Goal: Transaction & Acquisition: Book appointment/travel/reservation

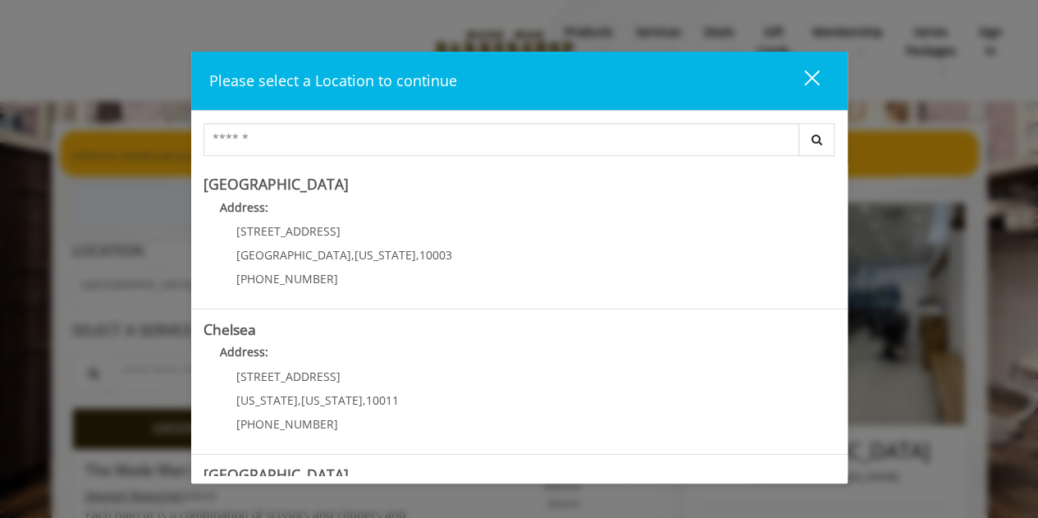
click at [539, 194] on Village "Greenwich Village Address: 60 E 8th St Manhattan , New York , 10003 (212) 598-1…" at bounding box center [519, 236] width 632 height 120
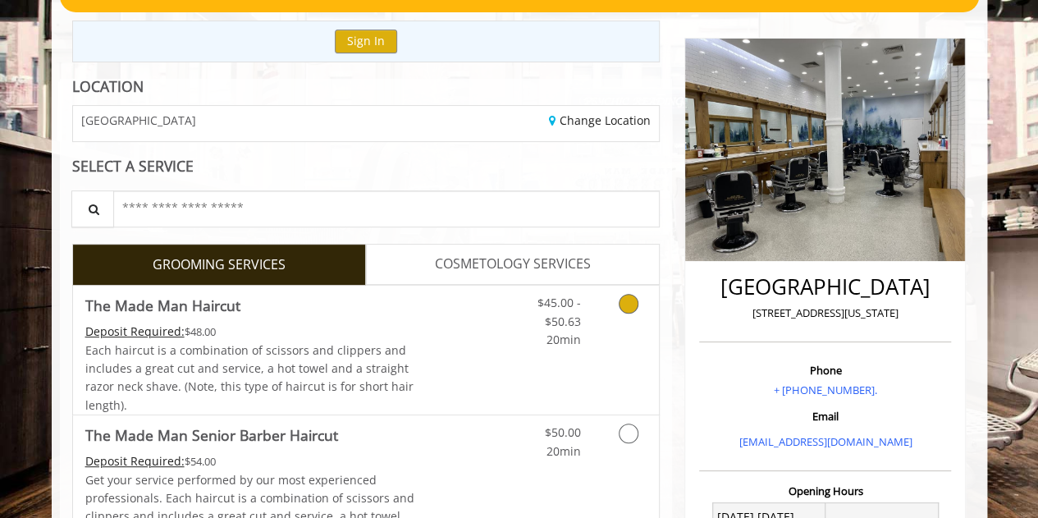
click at [627, 316] on link "Grooming services" at bounding box center [626, 317] width 42 height 63
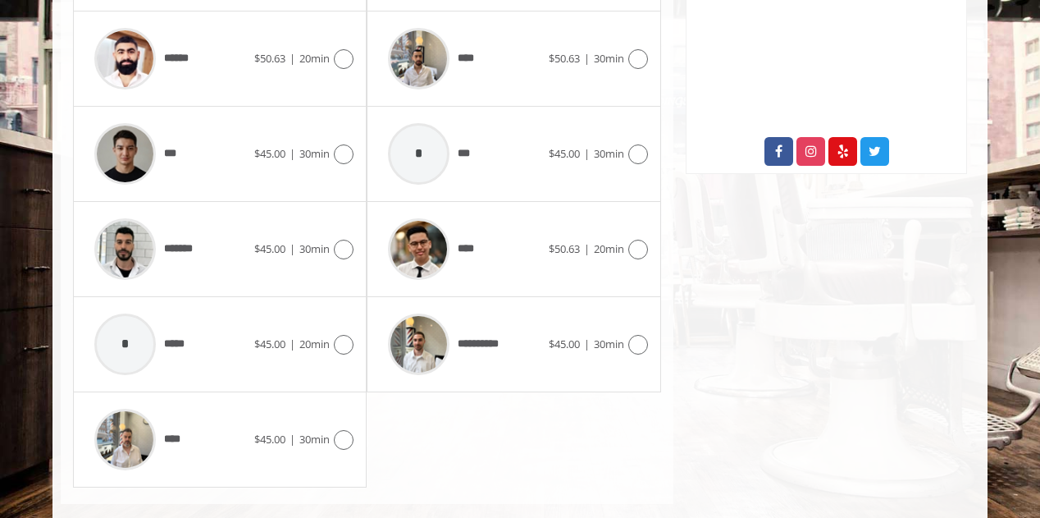
scroll to position [565, 0]
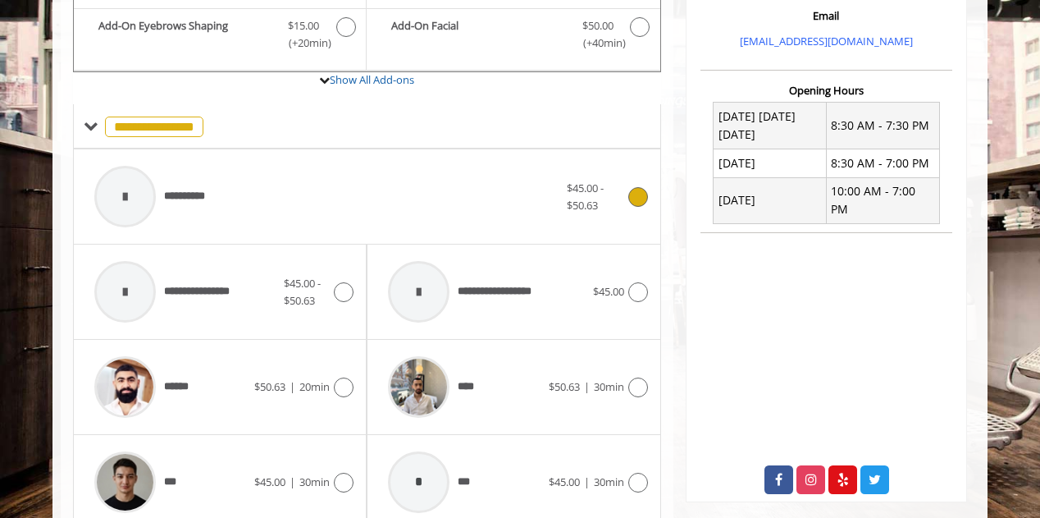
click at [596, 201] on span "$45.00 - $50.63" at bounding box center [585, 197] width 37 height 32
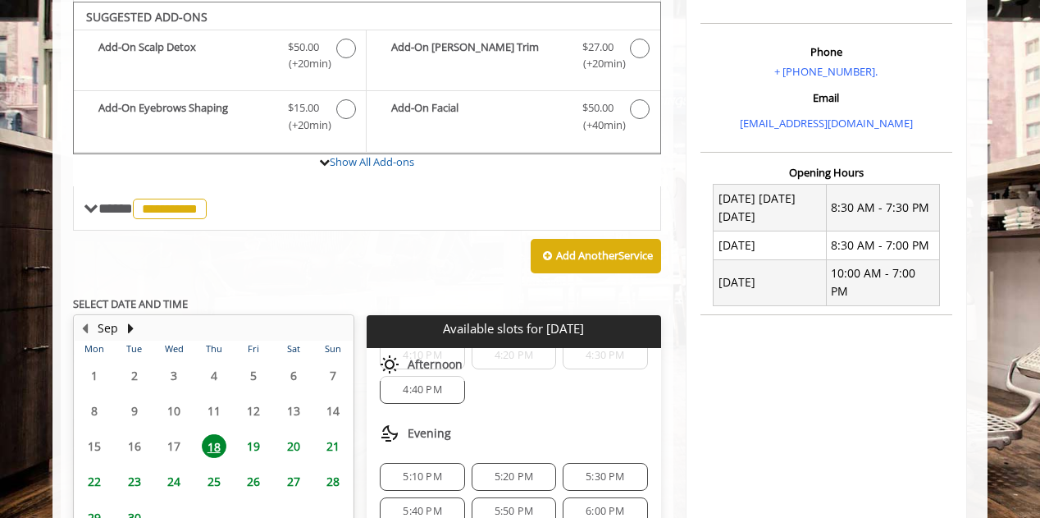
scroll to position [637, 0]
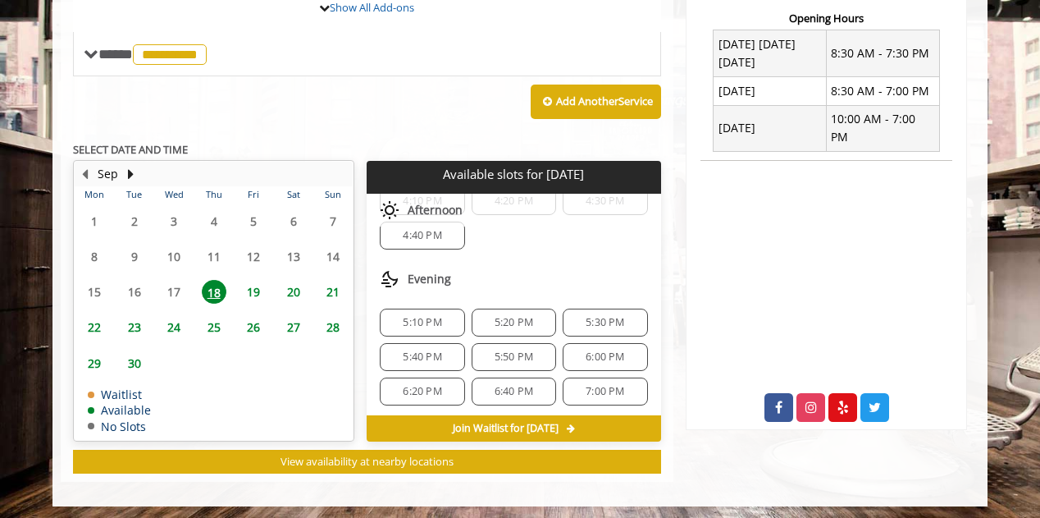
click at [505, 385] on span "6:40 PM" at bounding box center [514, 391] width 39 height 13
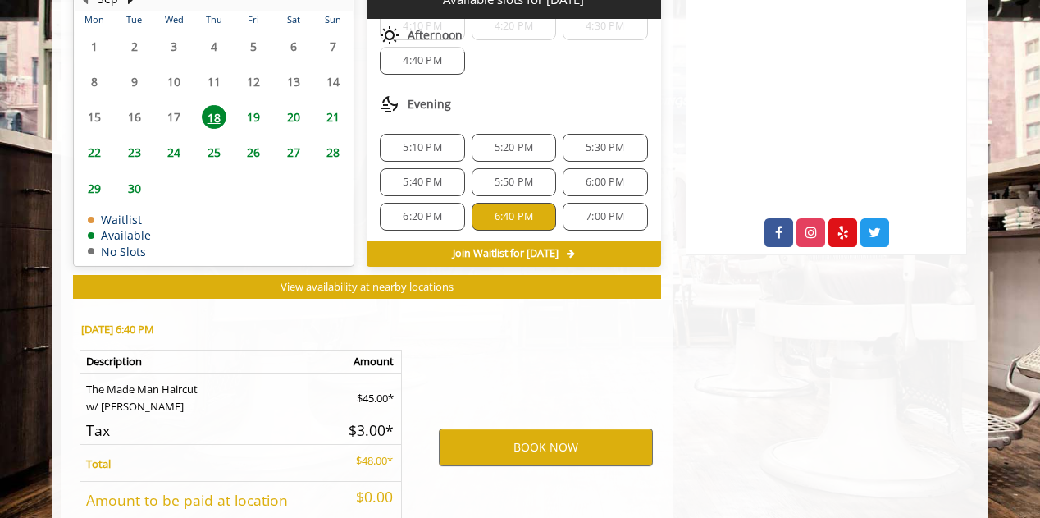
scroll to position [932, 0]
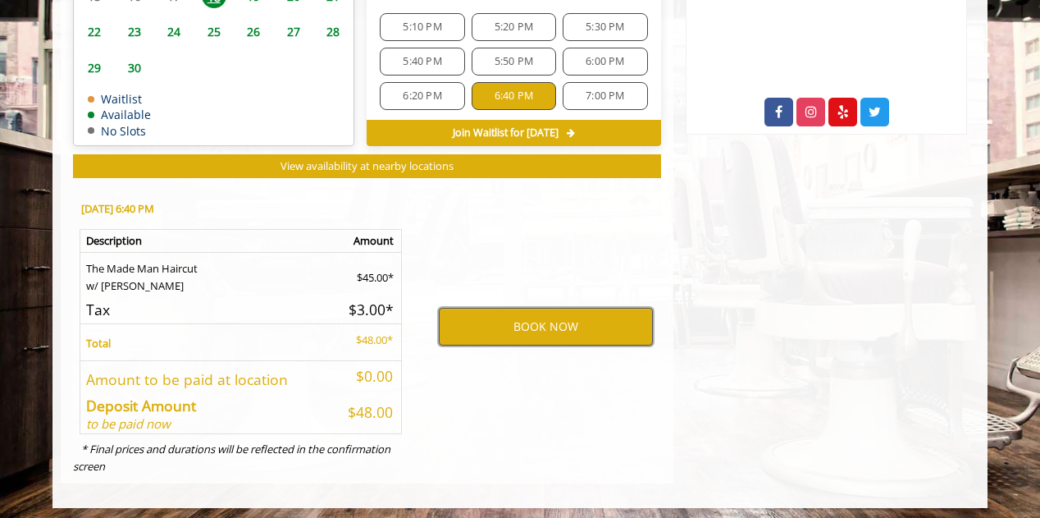
click at [546, 314] on button "BOOK NOW" at bounding box center [546, 327] width 214 height 38
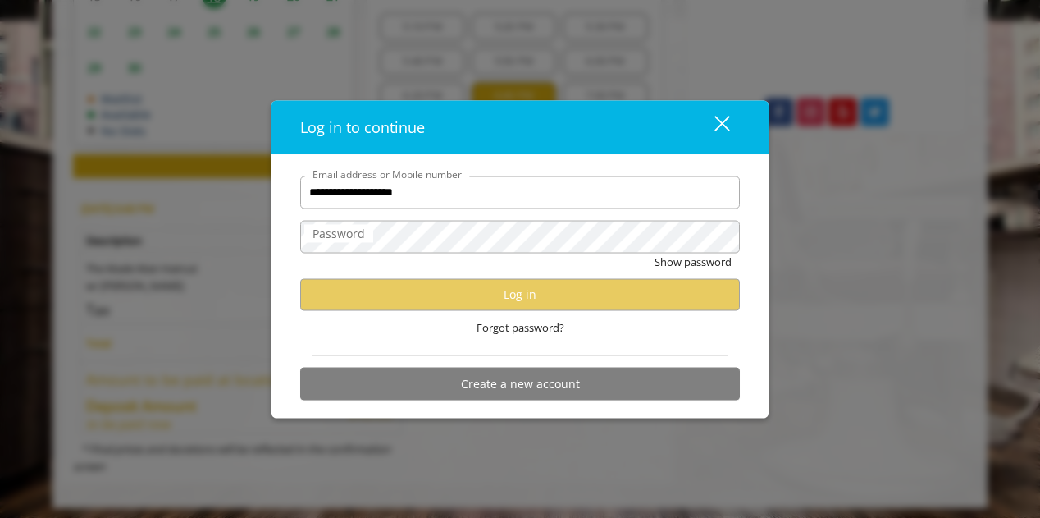
type input "**********"
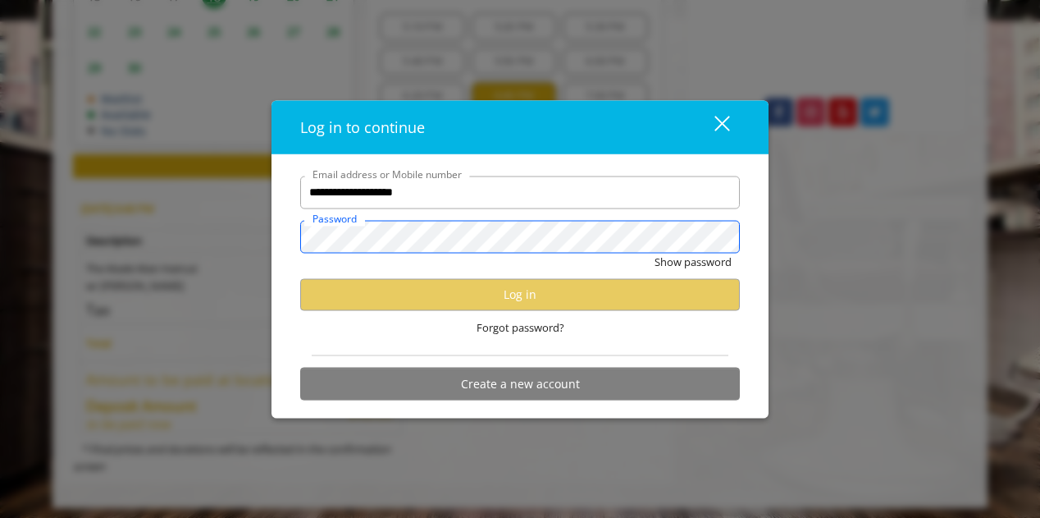
scroll to position [0, 0]
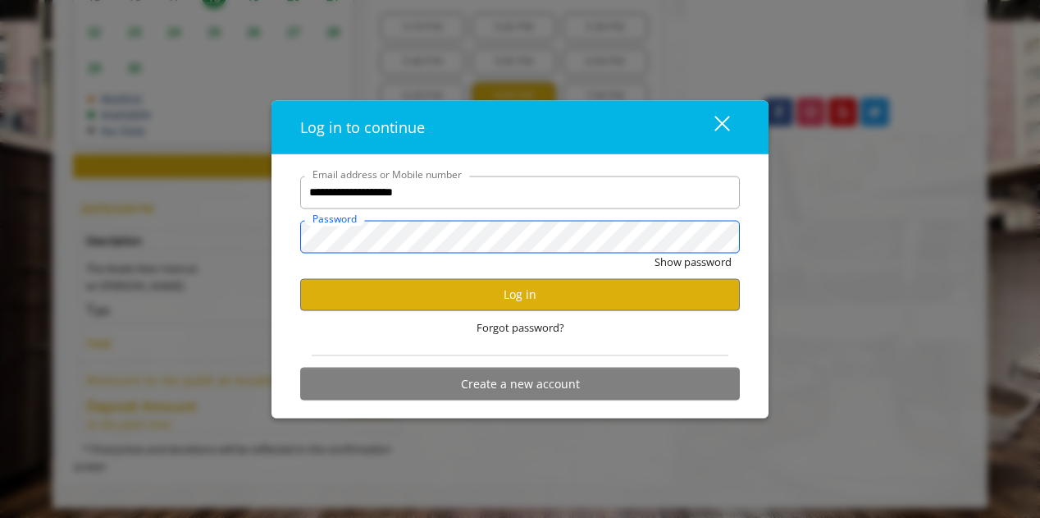
click at [655, 253] on button "Show password" at bounding box center [693, 261] width 77 height 17
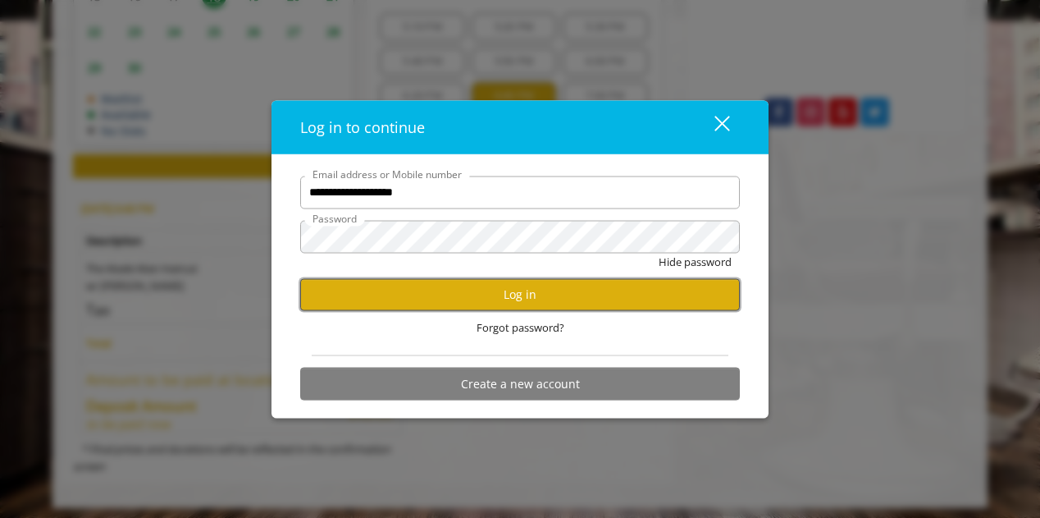
click at [586, 296] on button "Log in" at bounding box center [520, 294] width 440 height 32
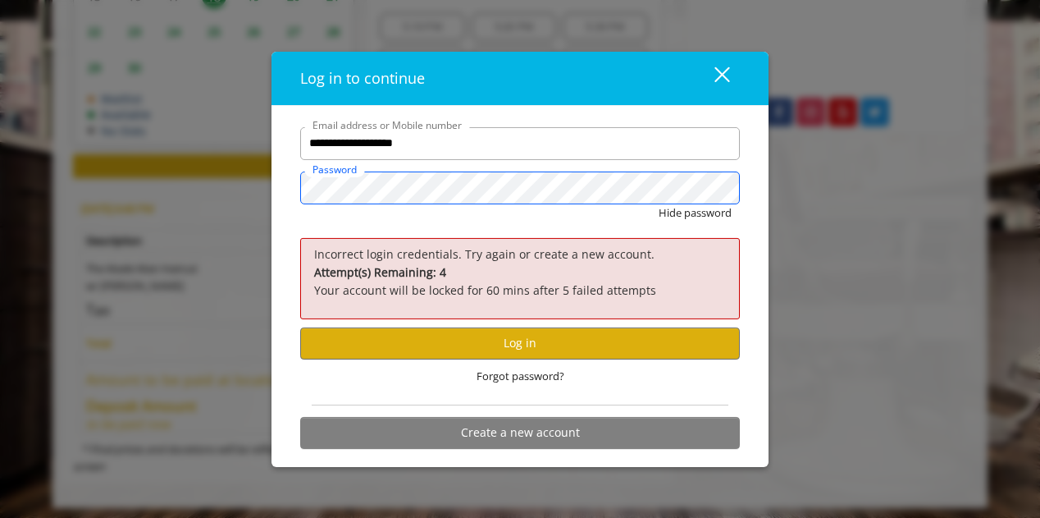
click at [659, 204] on button "Hide password" at bounding box center [695, 212] width 73 height 17
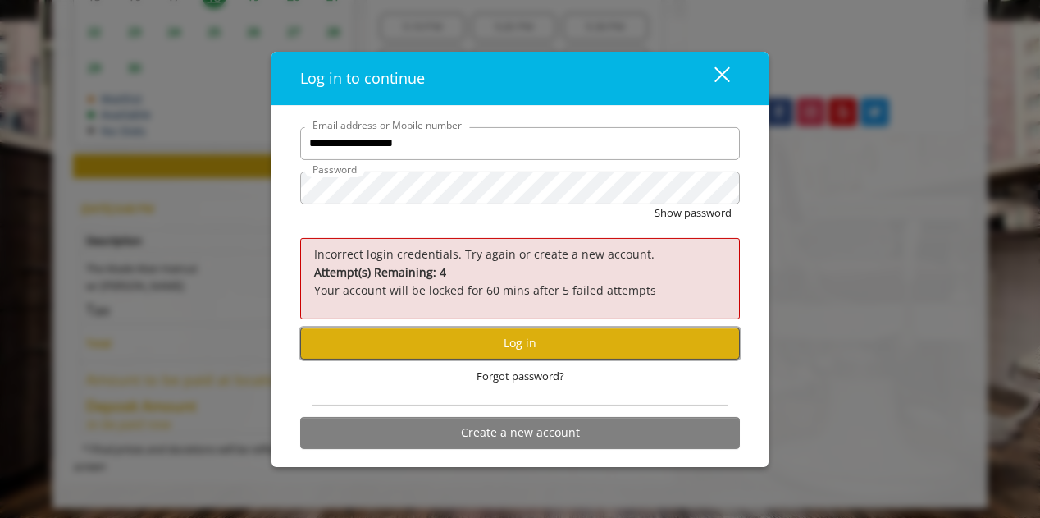
click at [573, 336] on button "Log in" at bounding box center [520, 343] width 440 height 32
click at [565, 359] on button "Log in" at bounding box center [520, 343] width 440 height 32
click at [548, 353] on button "Log in" at bounding box center [520, 343] width 440 height 32
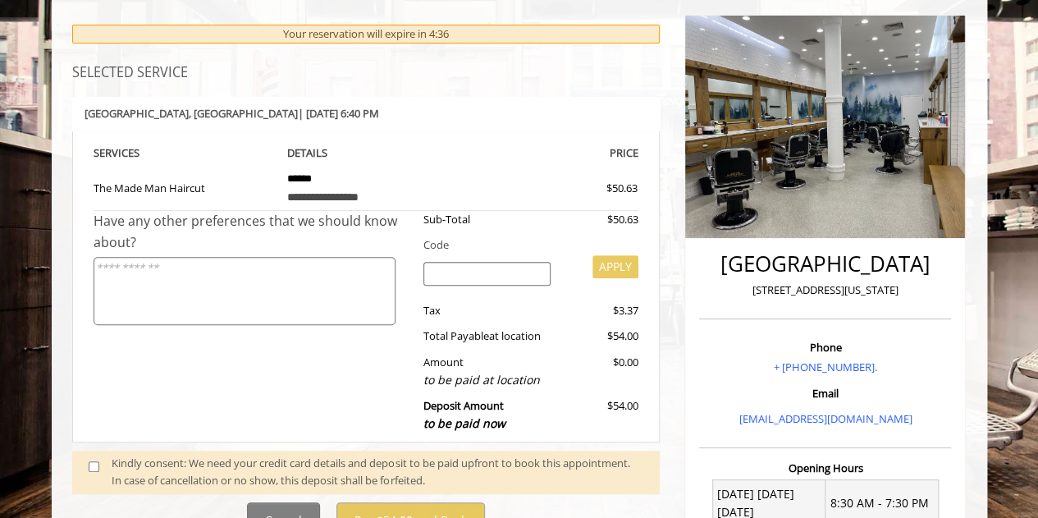
scroll to position [309, 0]
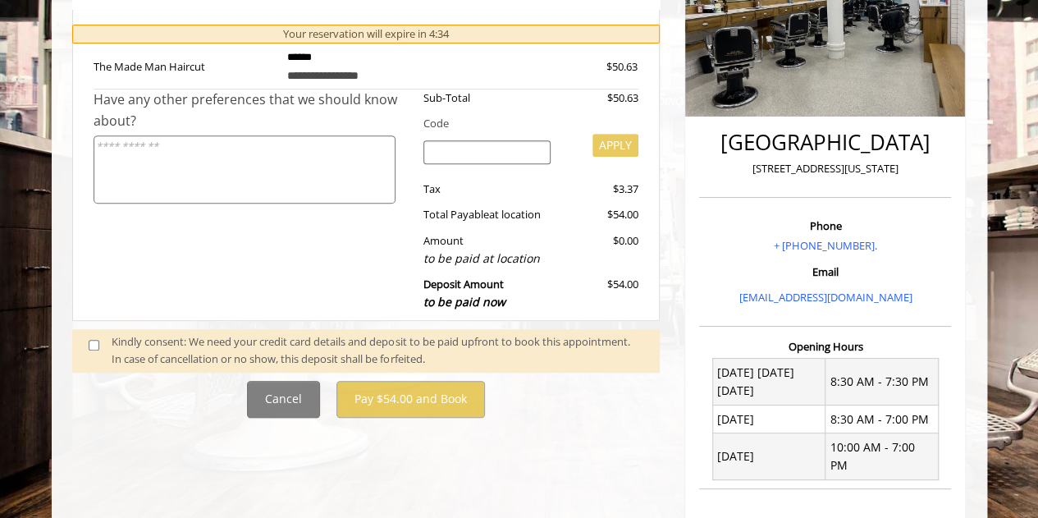
click at [83, 342] on span at bounding box center [100, 350] width 48 height 34
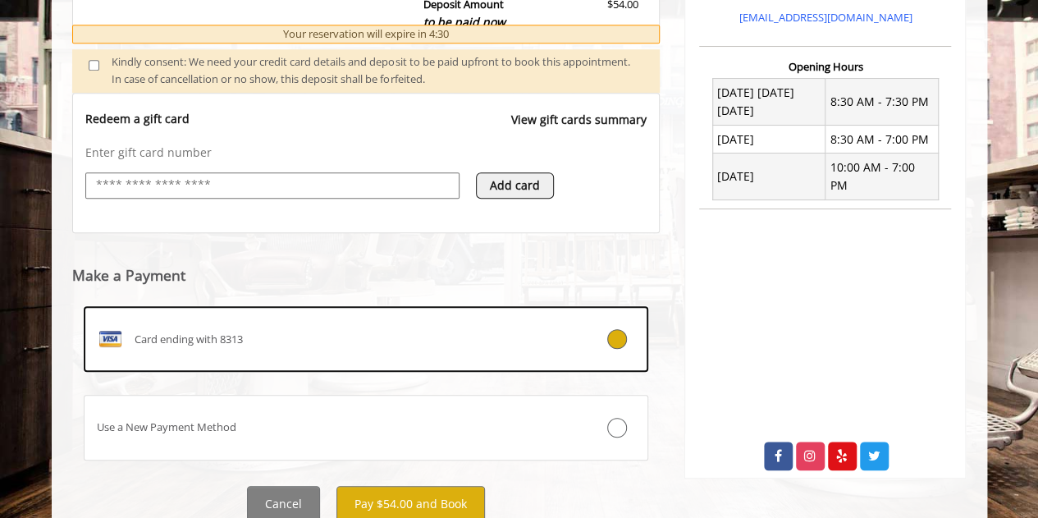
scroll to position [613, 0]
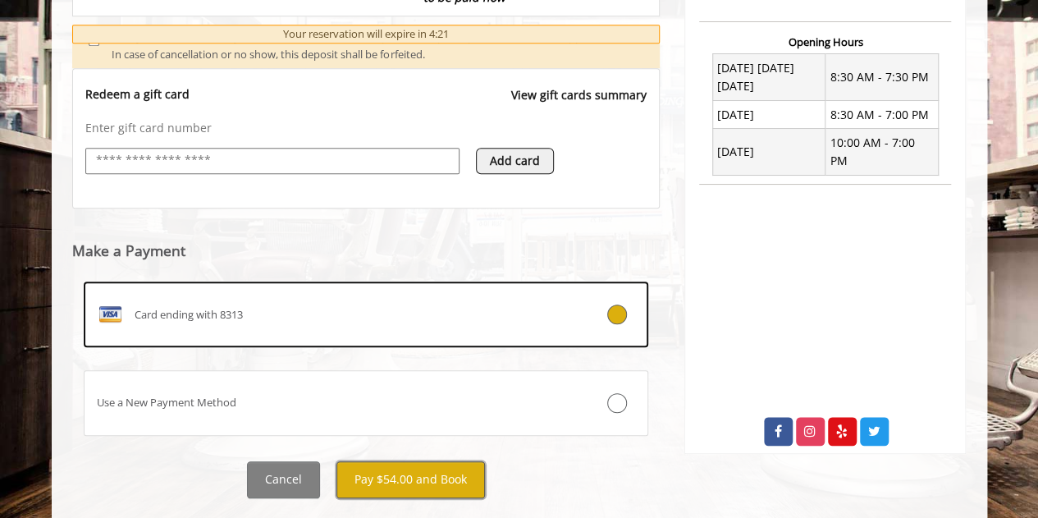
click at [445, 464] on button "Pay $54.00 and Book" at bounding box center [410, 479] width 149 height 37
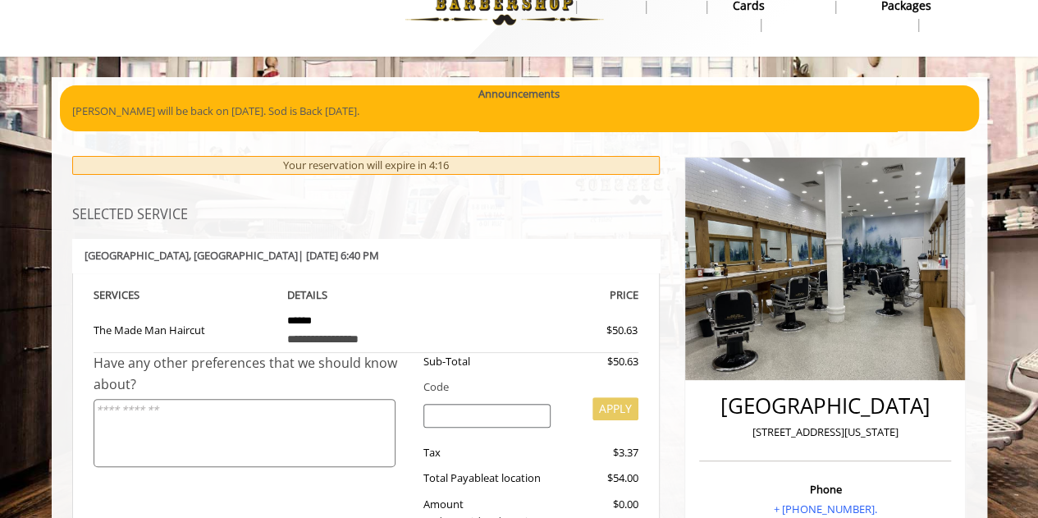
scroll to position [44, 0]
